Goal: Task Accomplishment & Management: Manage account settings

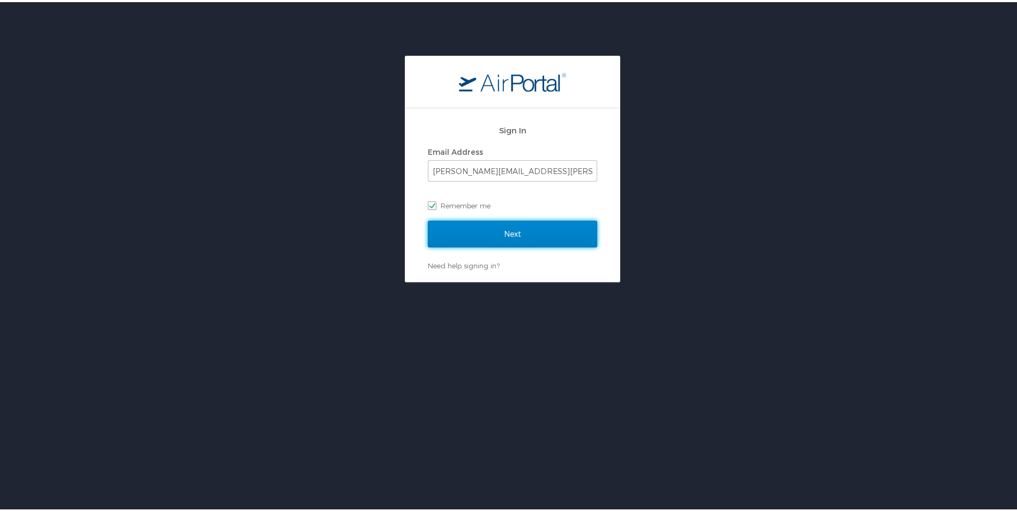
click at [484, 230] on input "Next" at bounding box center [512, 232] width 169 height 27
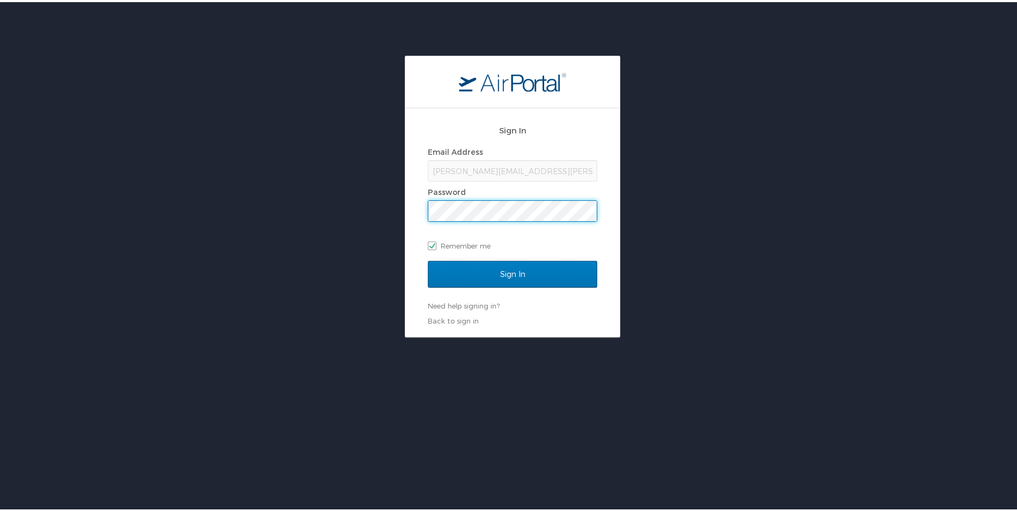
click at [428, 259] on input "Sign In" at bounding box center [512, 272] width 169 height 27
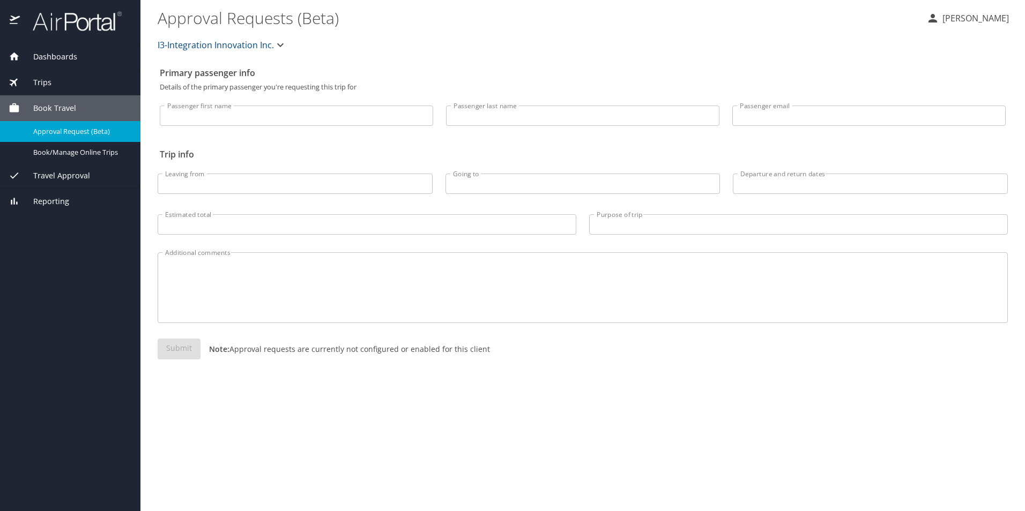
click at [234, 114] on input "Passenger first name" at bounding box center [296, 116] width 273 height 20
type input "Ernest"
type input "Jackson"
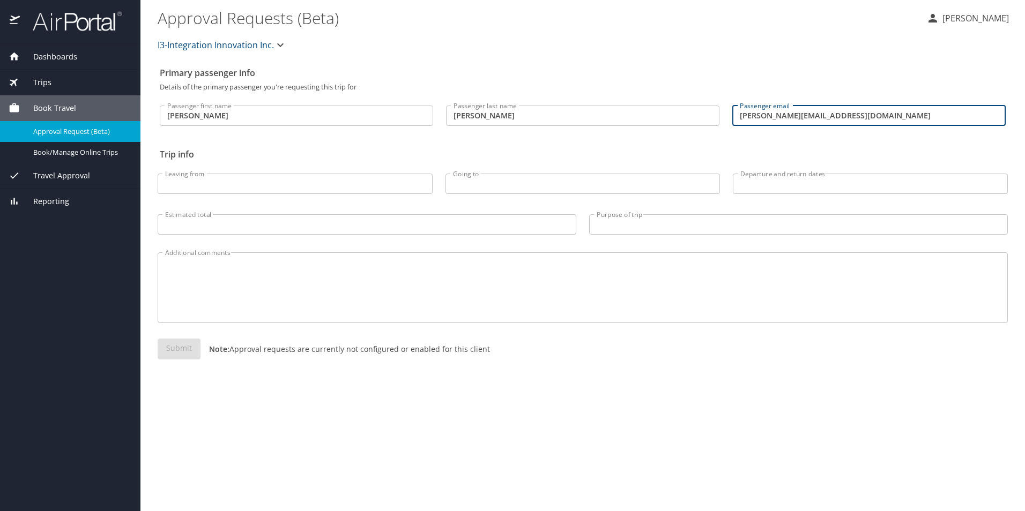
type input "ernest.jackson2@outlook.com"
click at [284, 40] on icon "button" at bounding box center [280, 45] width 13 height 13
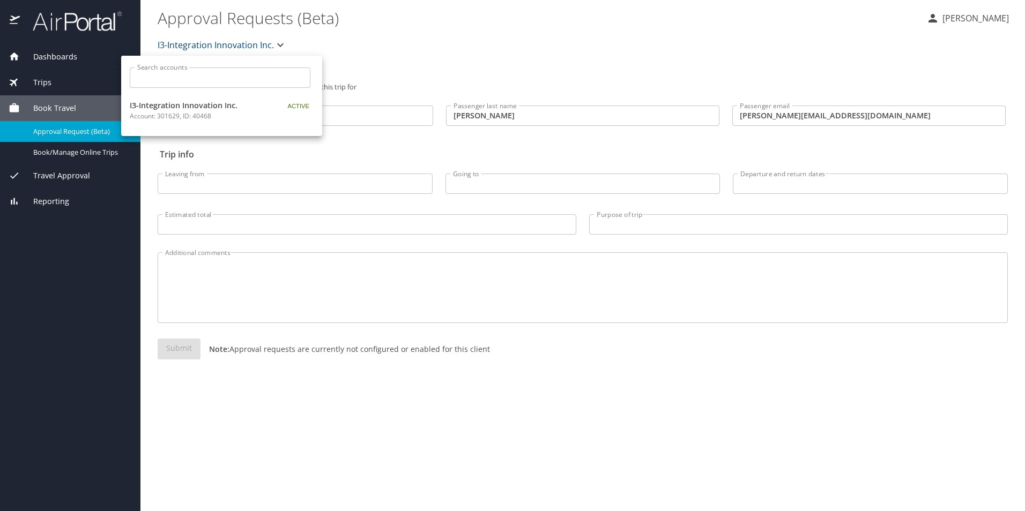
click at [471, 21] on div at bounding box center [512, 255] width 1025 height 511
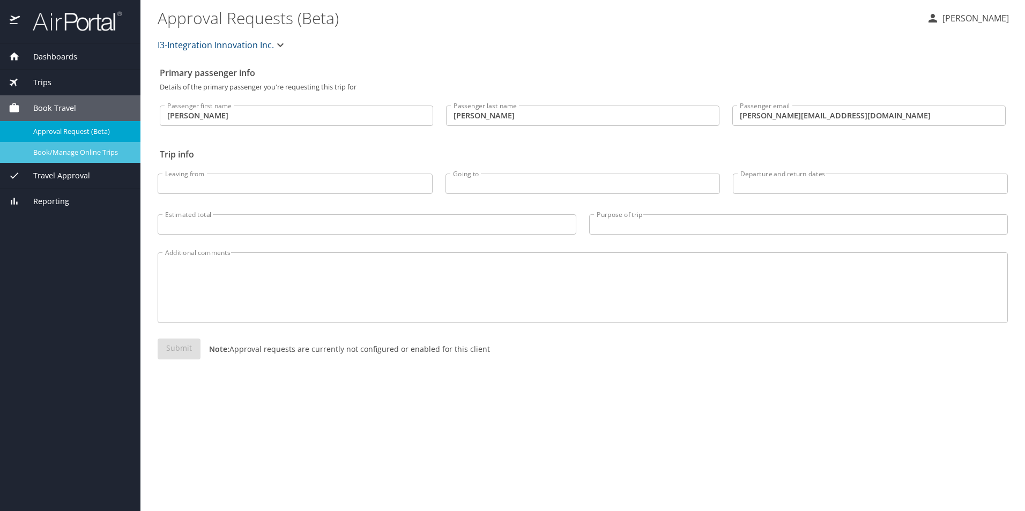
click at [67, 154] on span "Book/Manage Online Trips" at bounding box center [80, 152] width 94 height 10
click at [952, 16] on p "[PERSON_NAME]" at bounding box center [974, 18] width 70 height 13
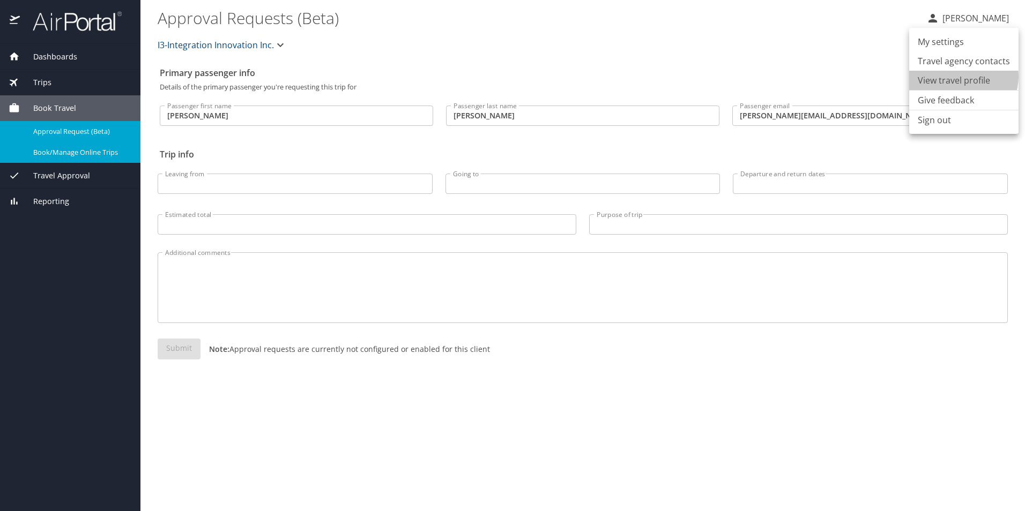
click at [962, 77] on li "View travel profile" at bounding box center [963, 80] width 109 height 19
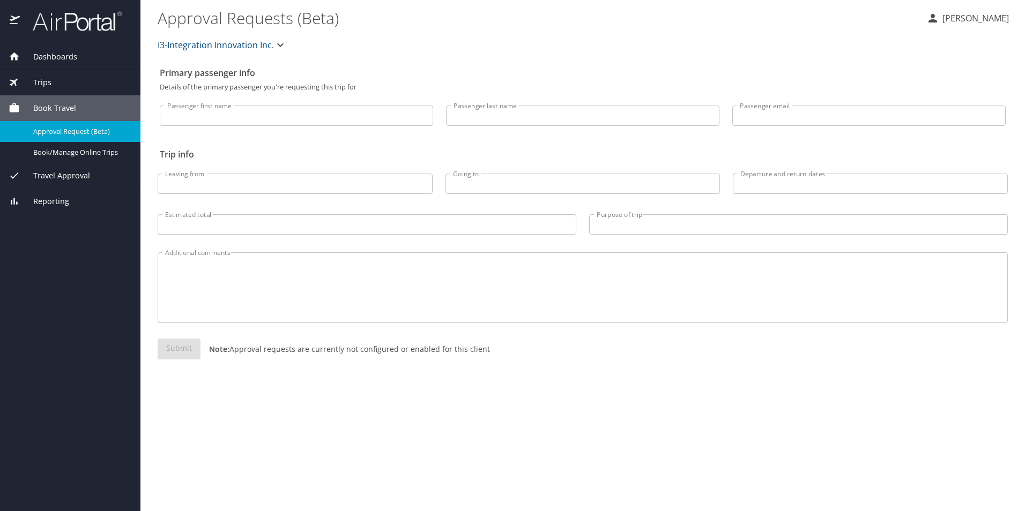
click at [76, 62] on span "Dashboards" at bounding box center [48, 57] width 57 height 12
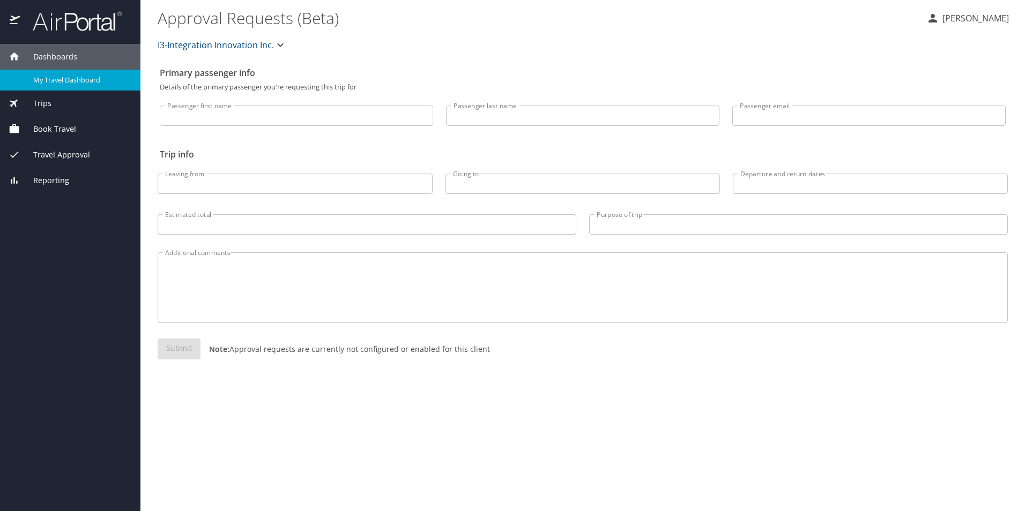
click at [54, 70] on link "My Travel Dashboard" at bounding box center [70, 80] width 140 height 21
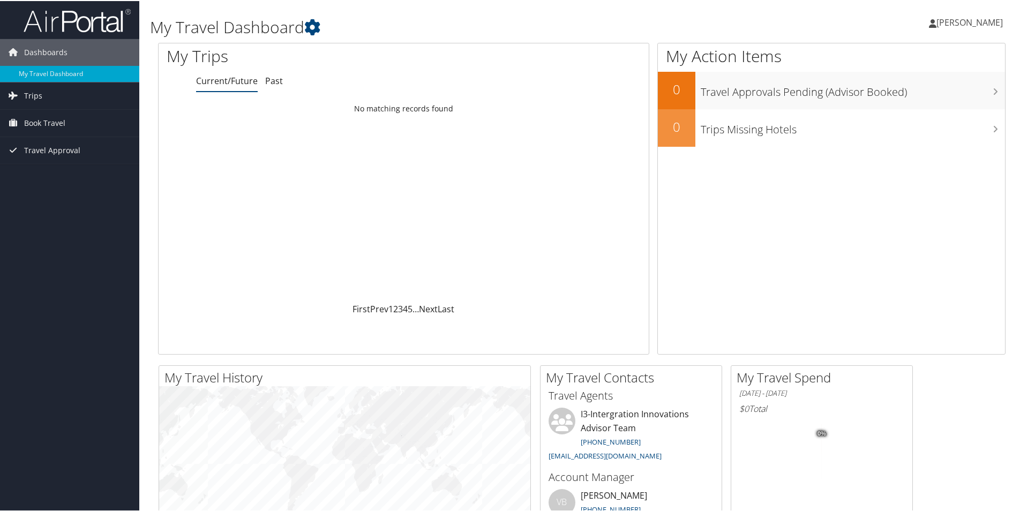
click at [935, 23] on icon at bounding box center [933, 22] width 8 height 9
click at [981, 98] on link "View Travel Profile" at bounding box center [942, 95] width 120 height 18
